Goal: Register for event/course

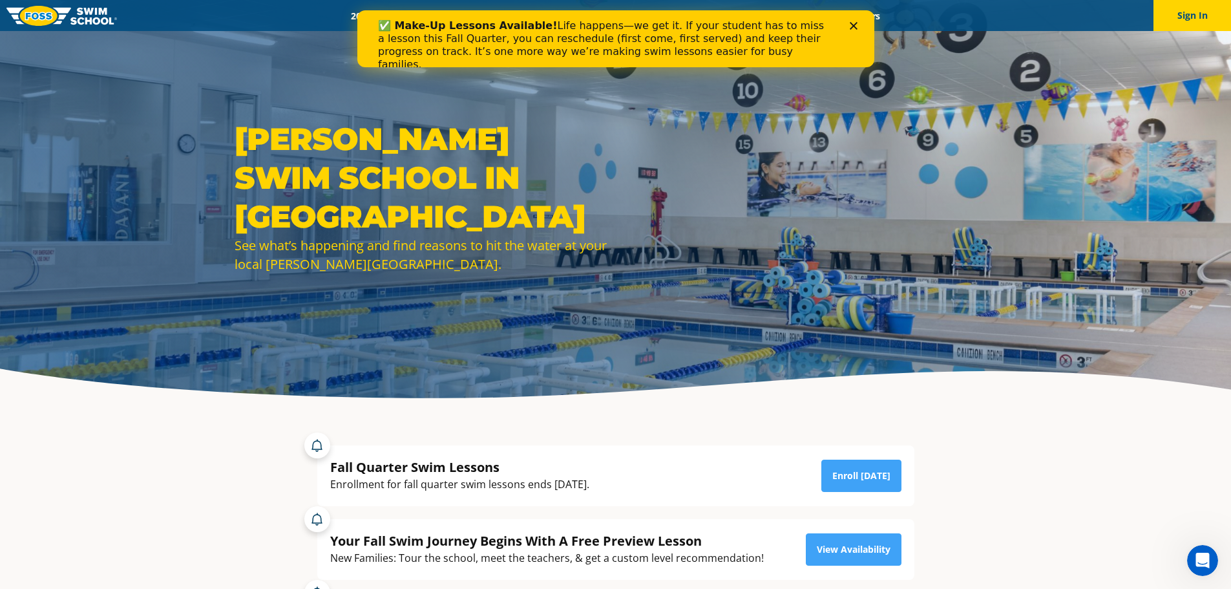
click at [851, 24] on polygon "Close" at bounding box center [853, 26] width 8 height 8
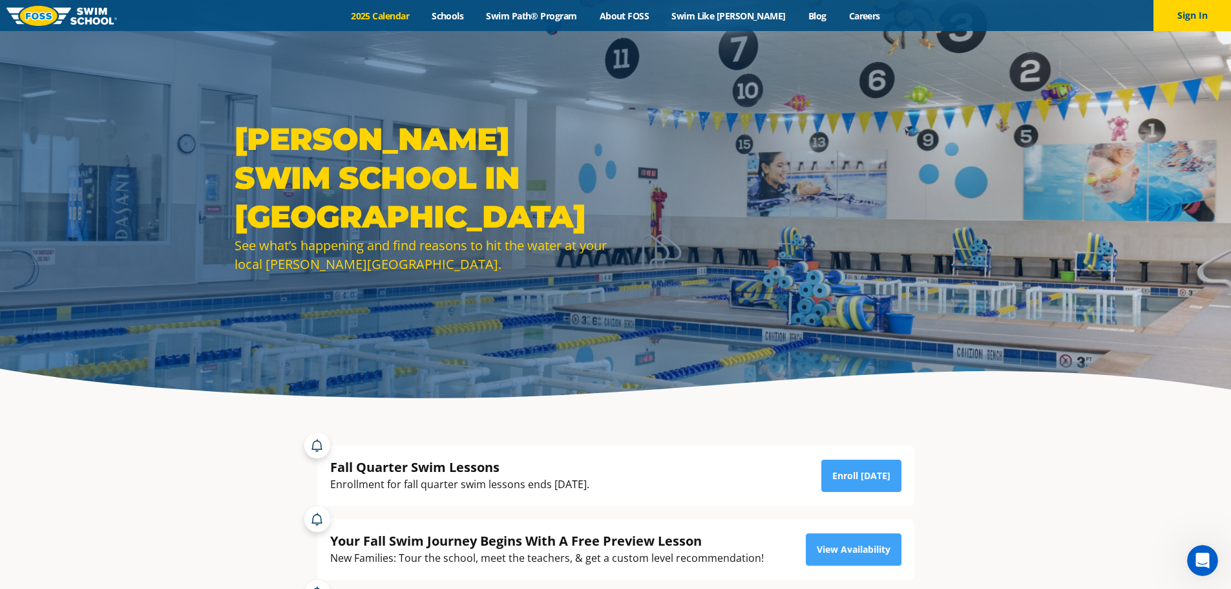
click at [406, 14] on link "2025 Calendar" at bounding box center [380, 16] width 81 height 12
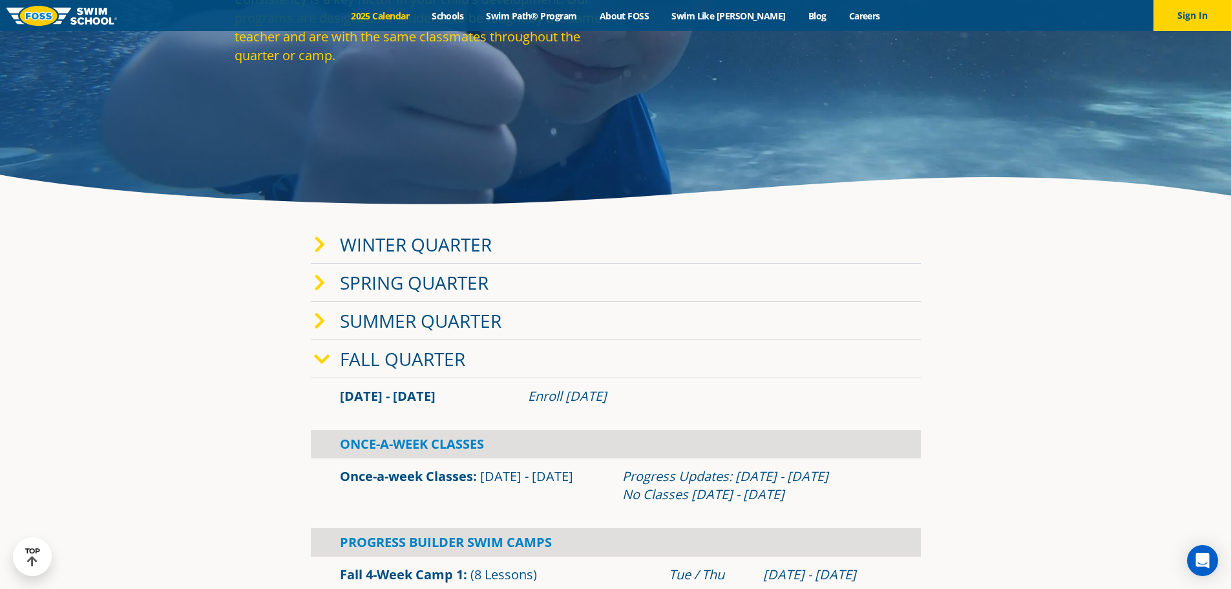
click at [326, 360] on icon at bounding box center [322, 359] width 16 height 18
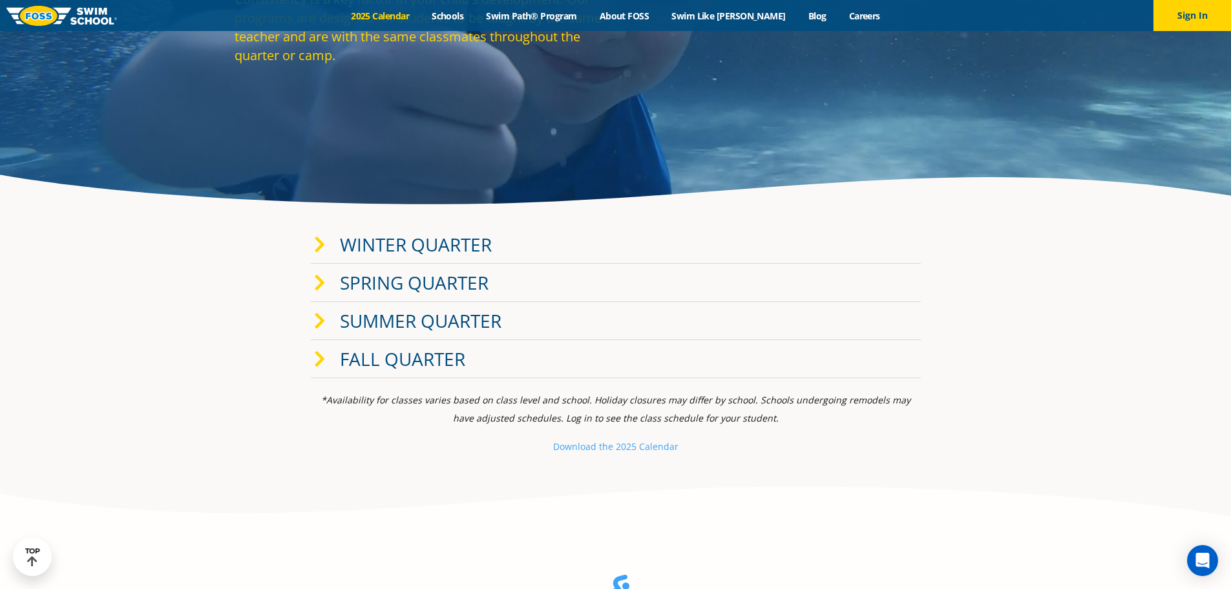
click at [326, 360] on span at bounding box center [327, 359] width 26 height 19
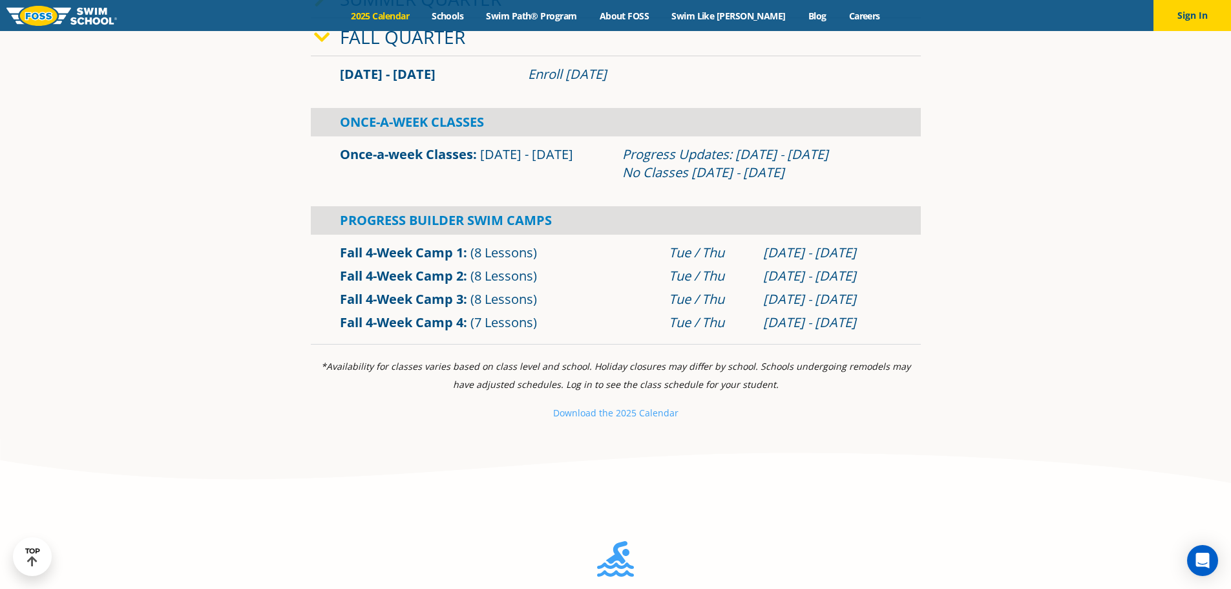
scroll to position [517, 0]
click at [436, 151] on link "Once-a-week Classes" at bounding box center [406, 152] width 133 height 17
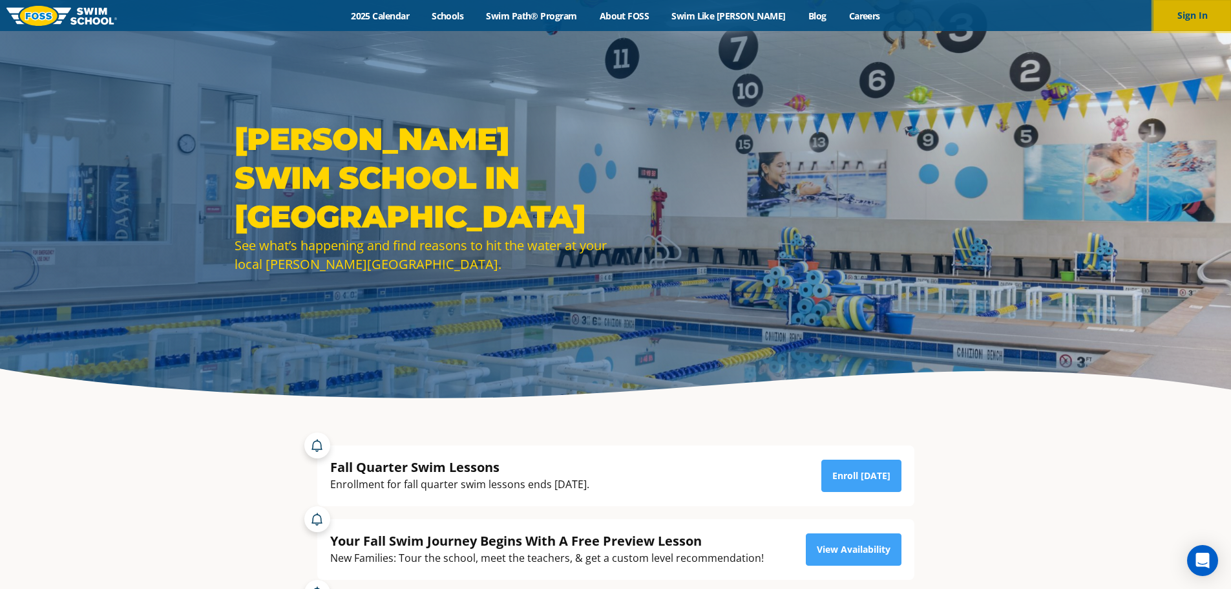
click at [1187, 12] on button "Sign In" at bounding box center [1193, 15] width 78 height 31
